Goal: Check status: Check status

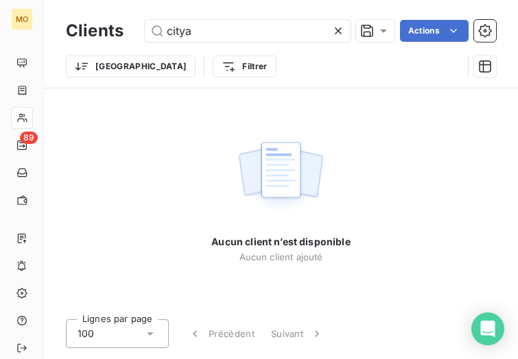
click at [181, 35] on input "citya" at bounding box center [248, 31] width 206 height 22
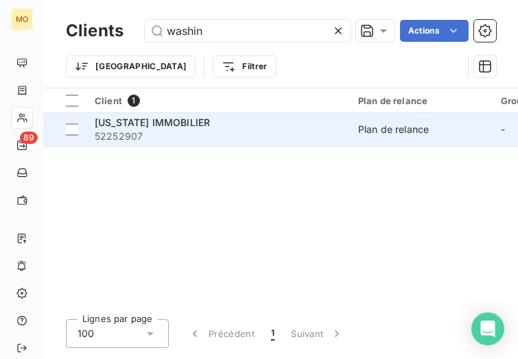
type input "washin"
click at [193, 136] on span "52252907" at bounding box center [218, 137] width 247 height 14
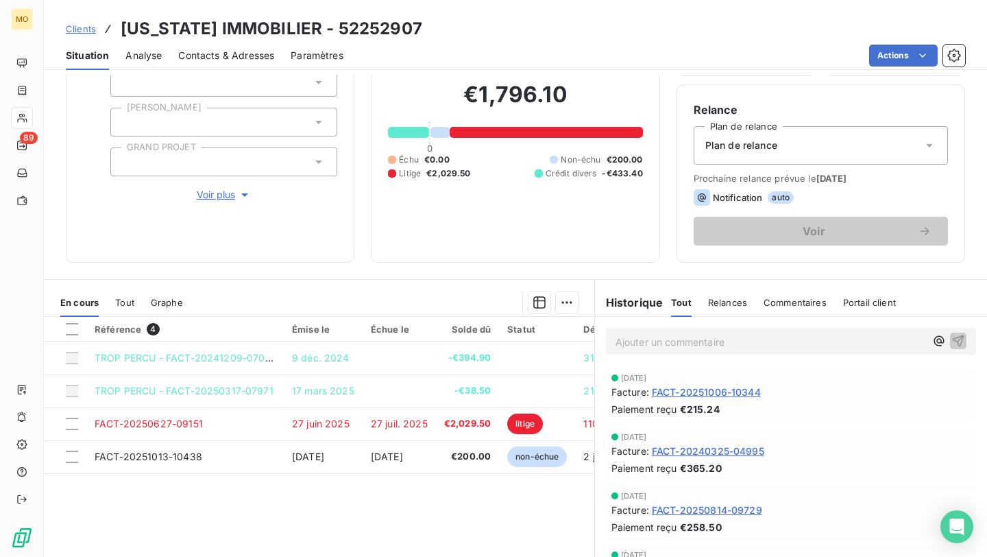
scroll to position [115, 0]
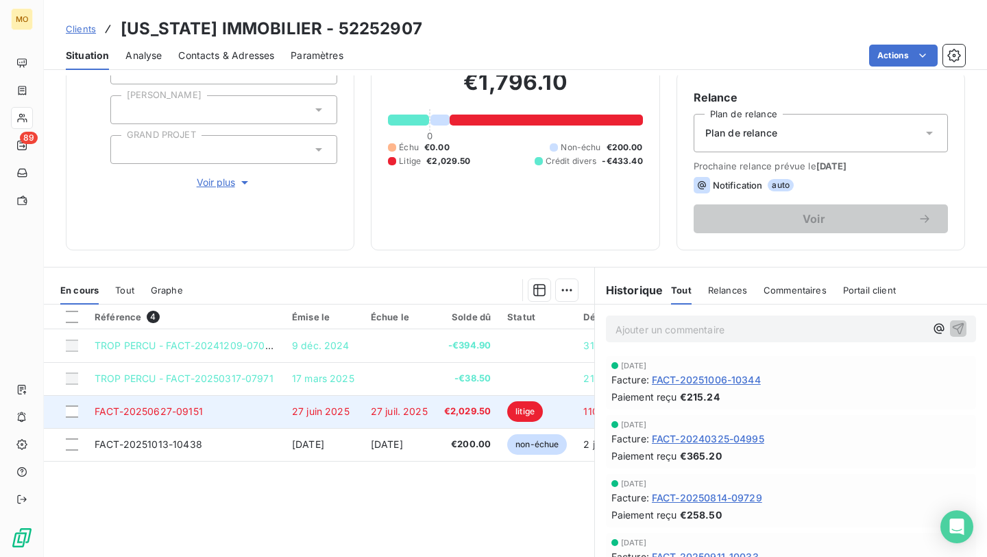
click at [439, 359] on td "€2,029.50" at bounding box center [467, 411] width 63 height 33
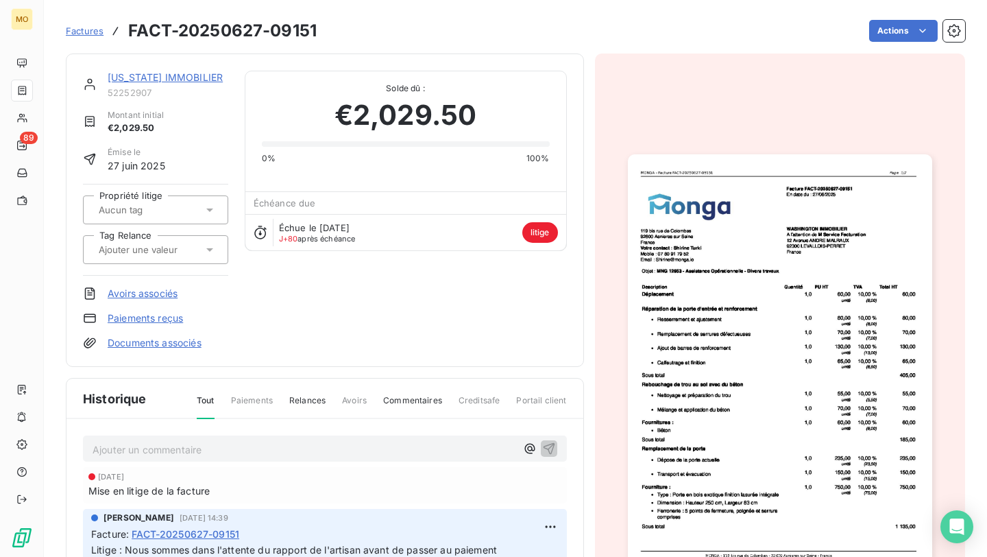
click at [517, 258] on img "button" at bounding box center [780, 369] width 304 height 430
